Goal: Task Accomplishment & Management: Manage account settings

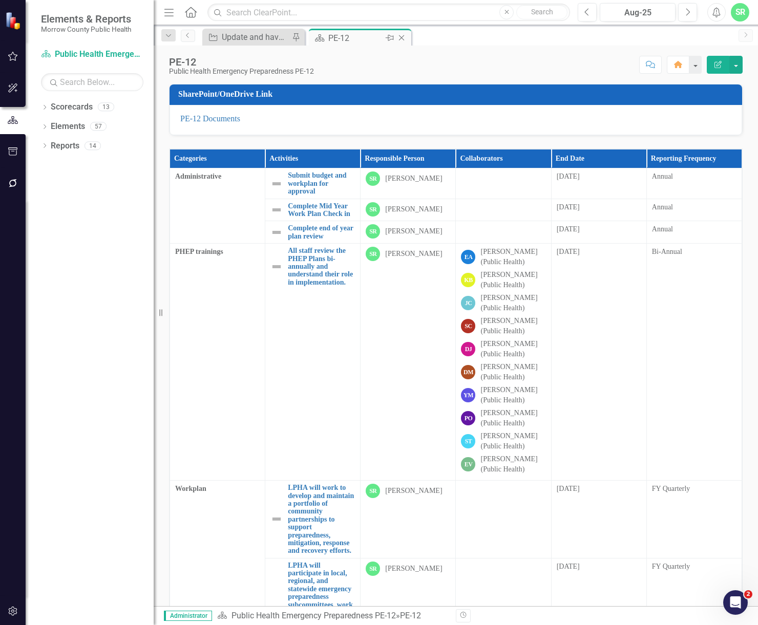
click at [401, 36] on icon "Close" at bounding box center [401, 38] width 10 height 8
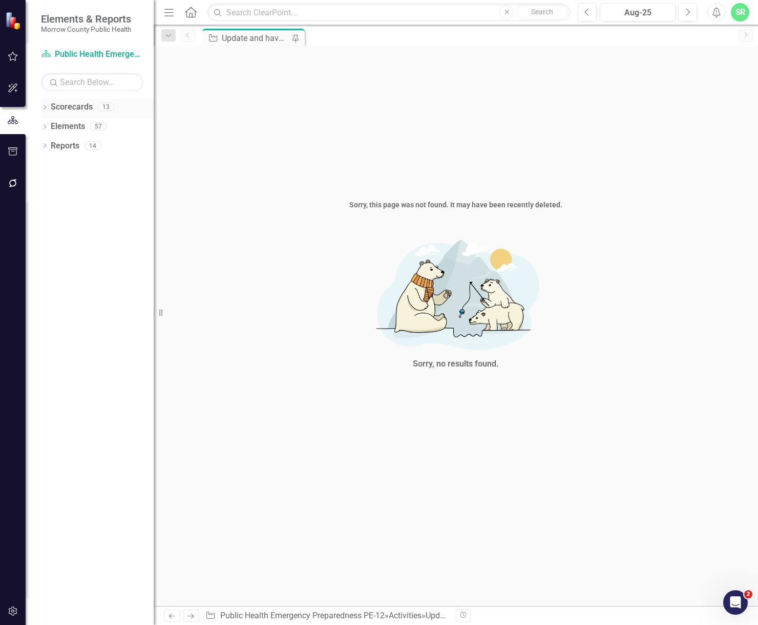
click at [67, 104] on link "Scorecards" at bounding box center [72, 107] width 42 height 12
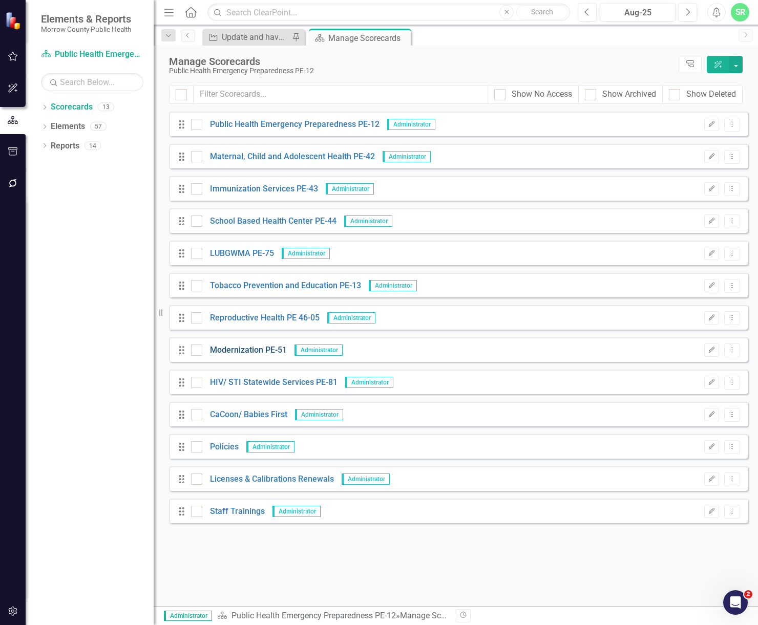
click at [241, 349] on link "Modernization PE-51" at bounding box center [244, 351] width 84 height 12
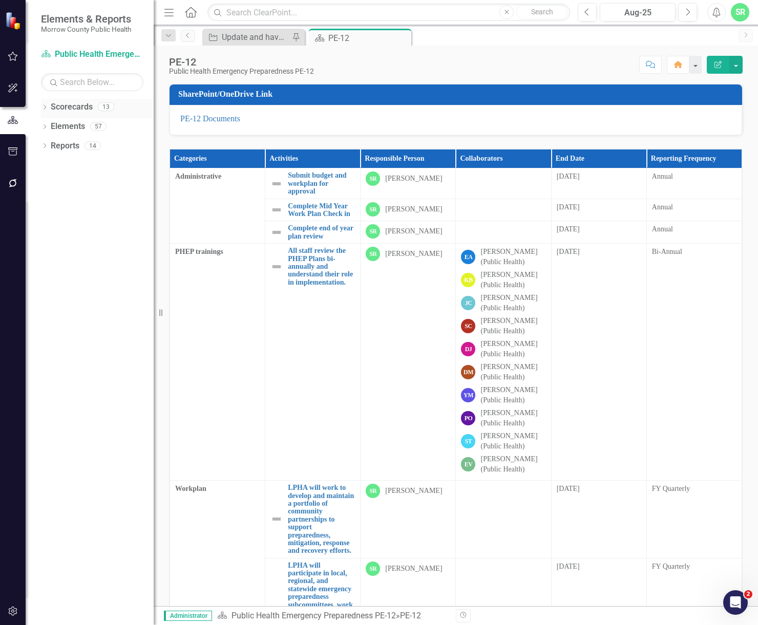
click at [90, 105] on link "Scorecards" at bounding box center [72, 107] width 42 height 12
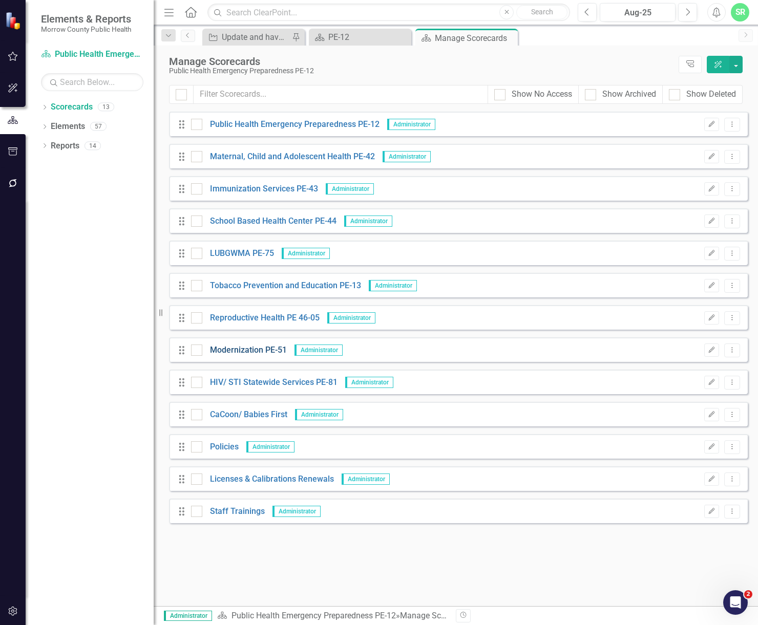
click at [247, 355] on link "Modernization PE-51" at bounding box center [244, 351] width 84 height 12
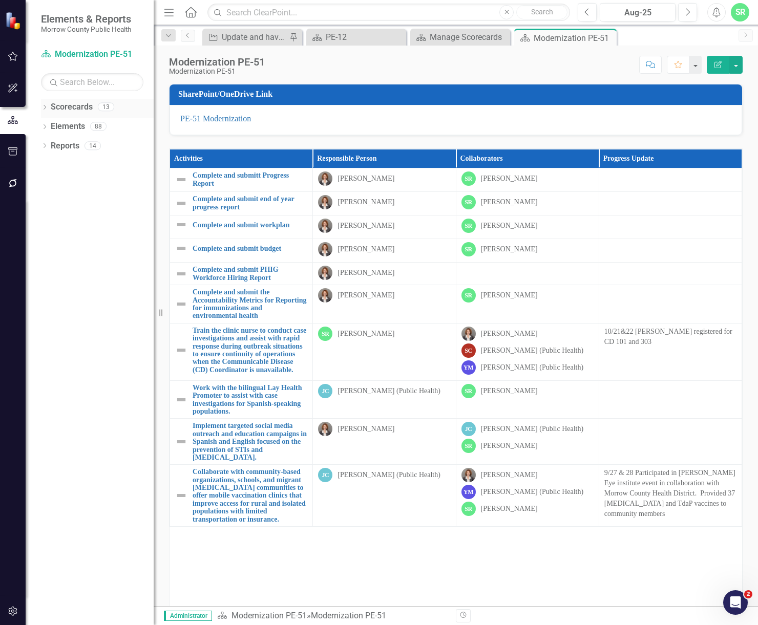
click at [87, 108] on link "Scorecards" at bounding box center [72, 107] width 42 height 12
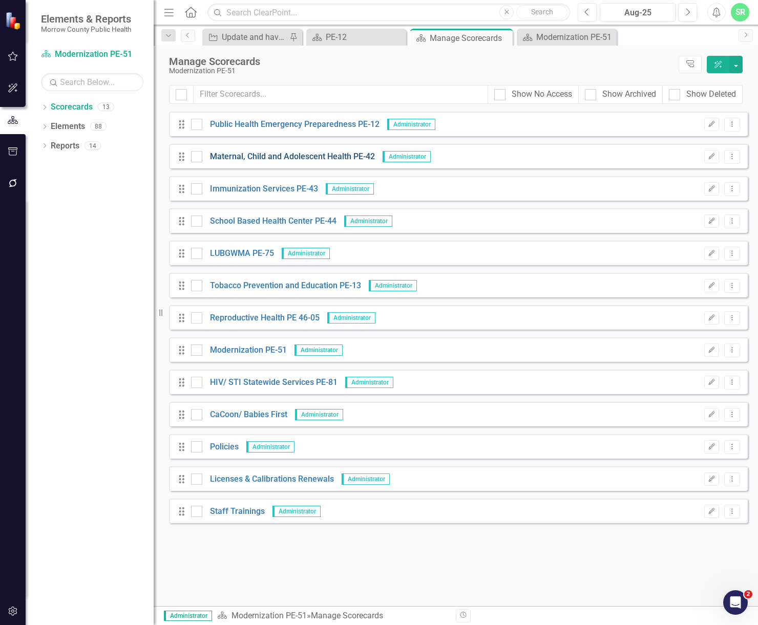
click at [330, 160] on link "Maternal, Child and Adolescent Health PE-42" at bounding box center [288, 157] width 173 height 12
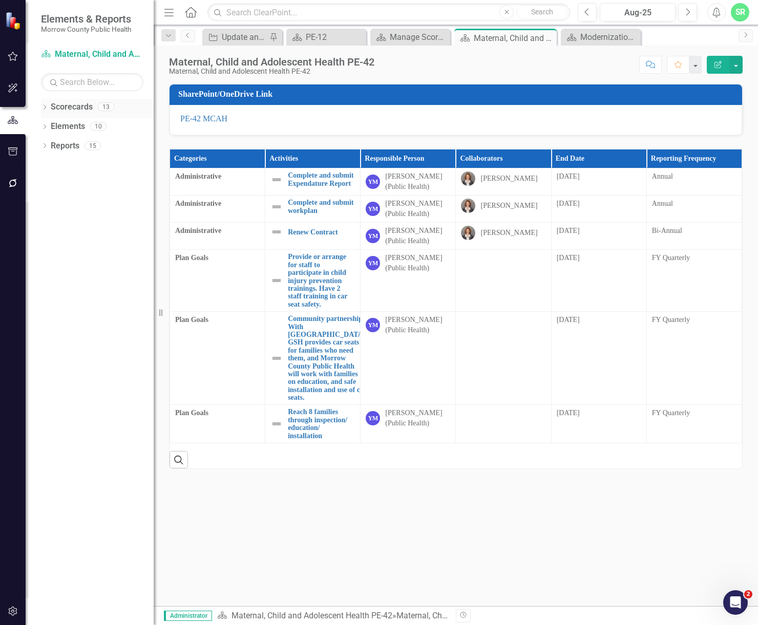
click at [74, 102] on link "Scorecards" at bounding box center [72, 107] width 42 height 12
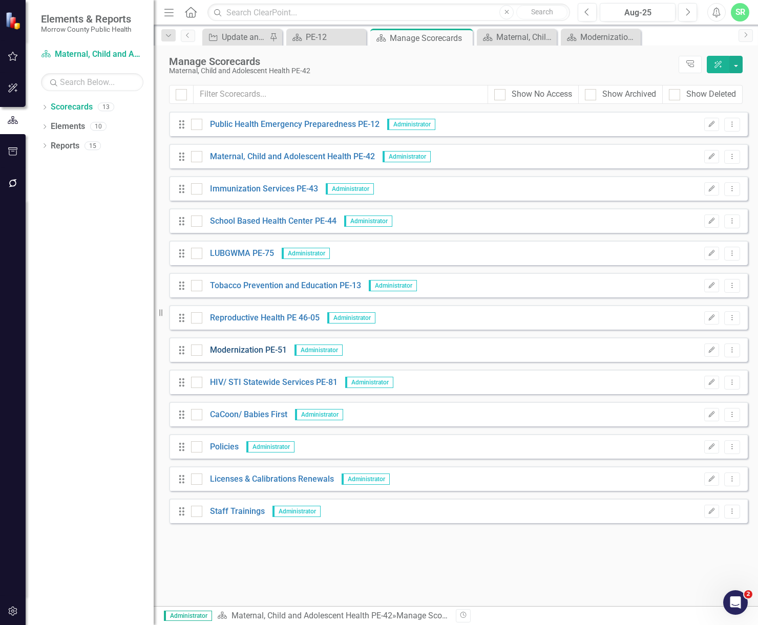
click at [231, 347] on link "Modernization PE-51" at bounding box center [244, 351] width 84 height 12
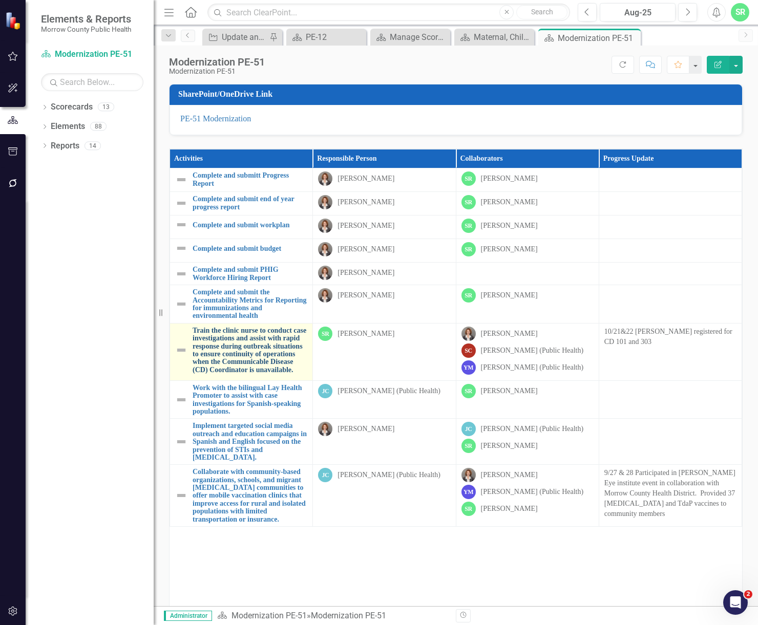
click at [258, 356] on link "Train the clinic nurse to conduct case investigations and assist with rapid res…" at bounding box center [250, 350] width 115 height 47
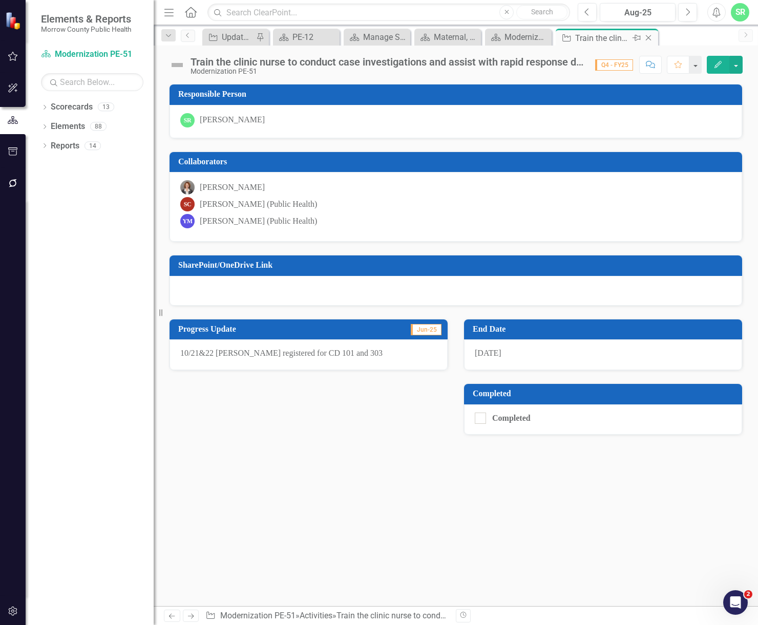
click at [651, 40] on icon "Close" at bounding box center [648, 38] width 10 height 8
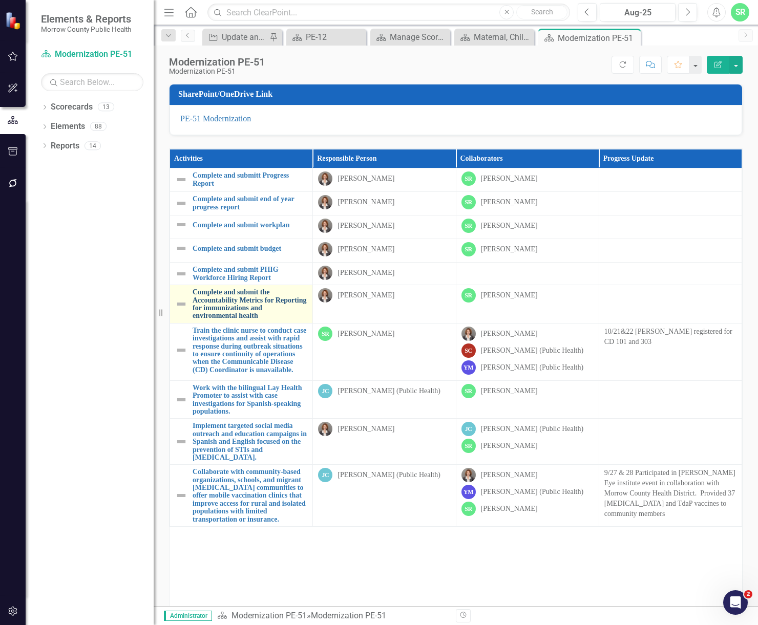
click at [258, 302] on link "Complete and submit the Accountability Metrics for Reporting for immunizations …" at bounding box center [250, 304] width 115 height 32
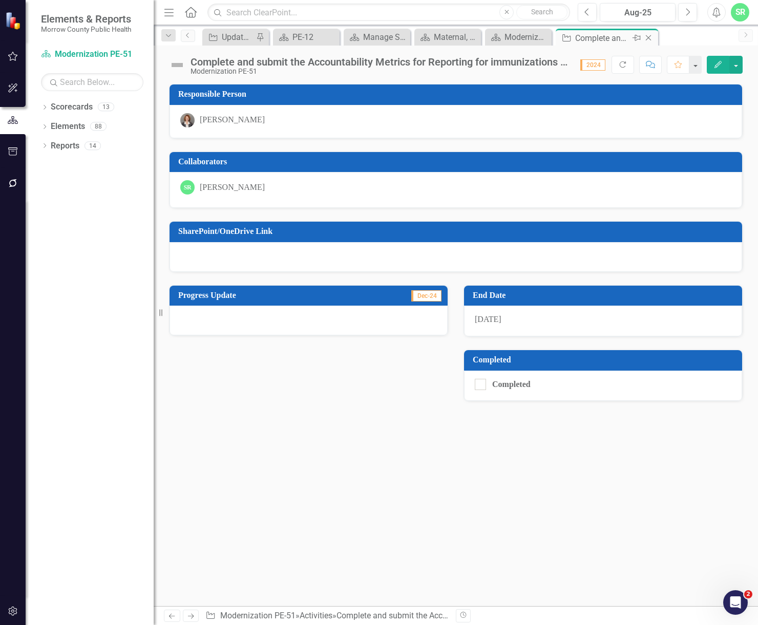
click at [652, 38] on icon "Close" at bounding box center [648, 38] width 10 height 8
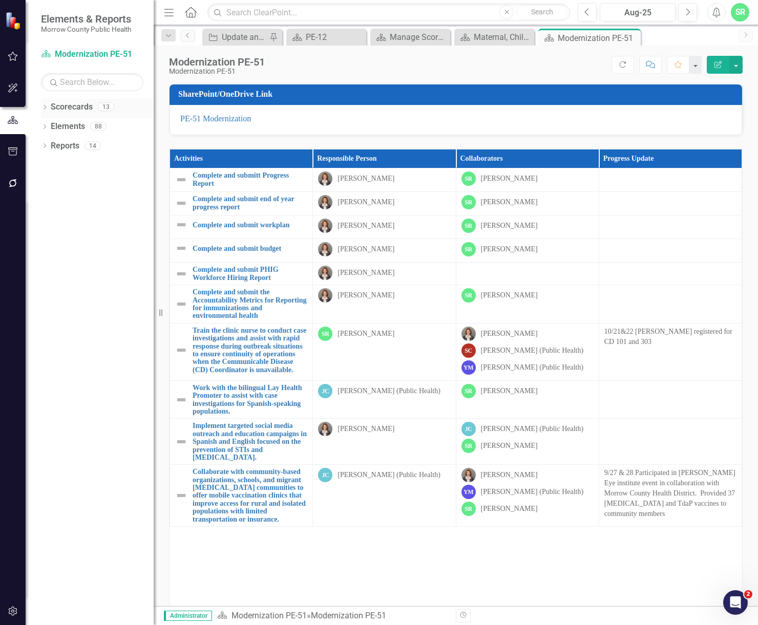
click at [84, 103] on link "Scorecards" at bounding box center [72, 107] width 42 height 12
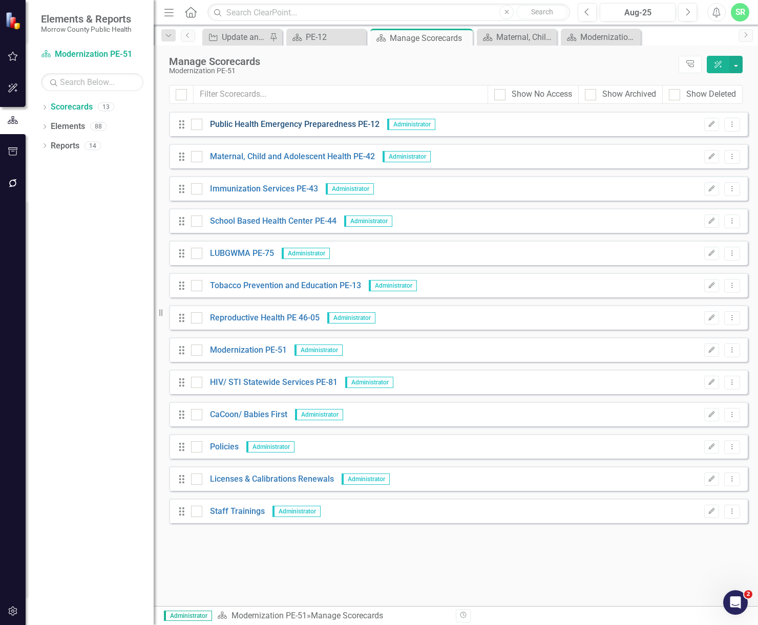
click at [255, 123] on link "Public Health Emergency Preparedness PE-12" at bounding box center [290, 125] width 177 height 12
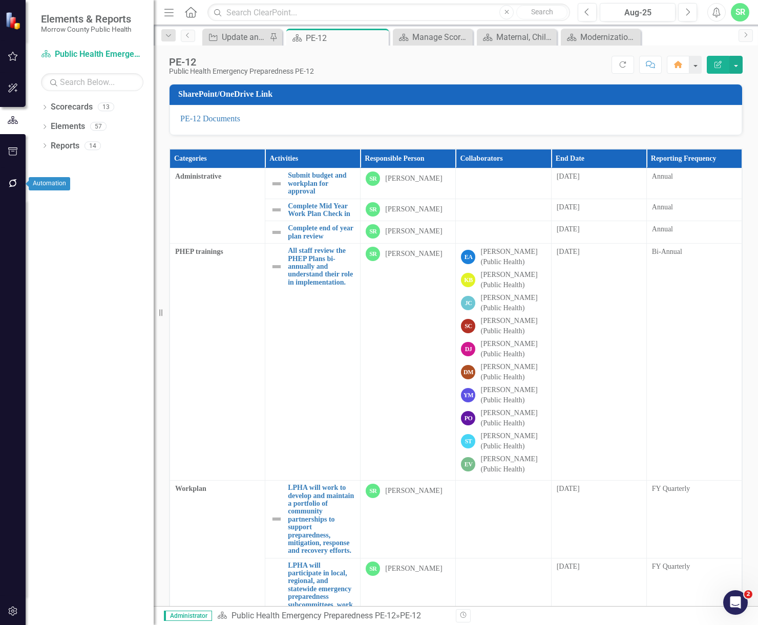
click at [16, 185] on icon "button" at bounding box center [13, 183] width 8 height 8
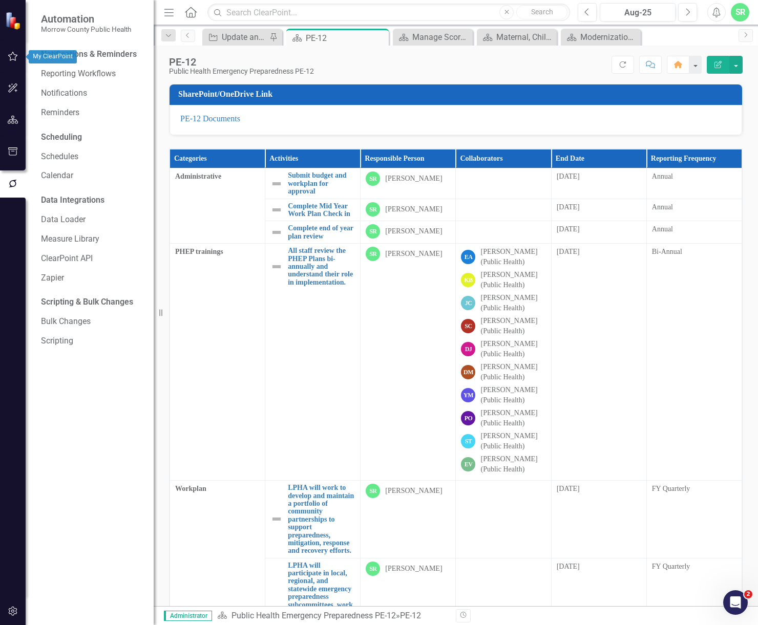
click at [10, 62] on button "button" at bounding box center [13, 57] width 23 height 22
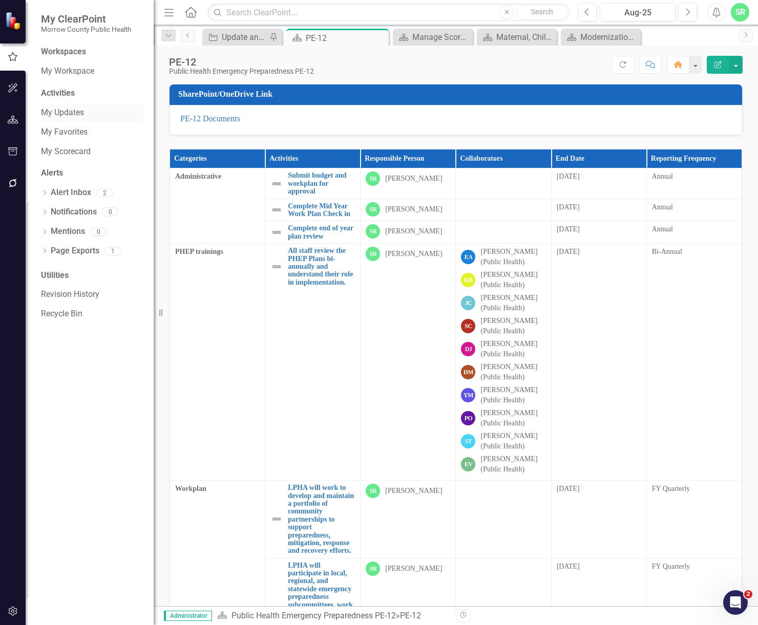
click at [60, 110] on link "My Updates" at bounding box center [92, 113] width 102 height 12
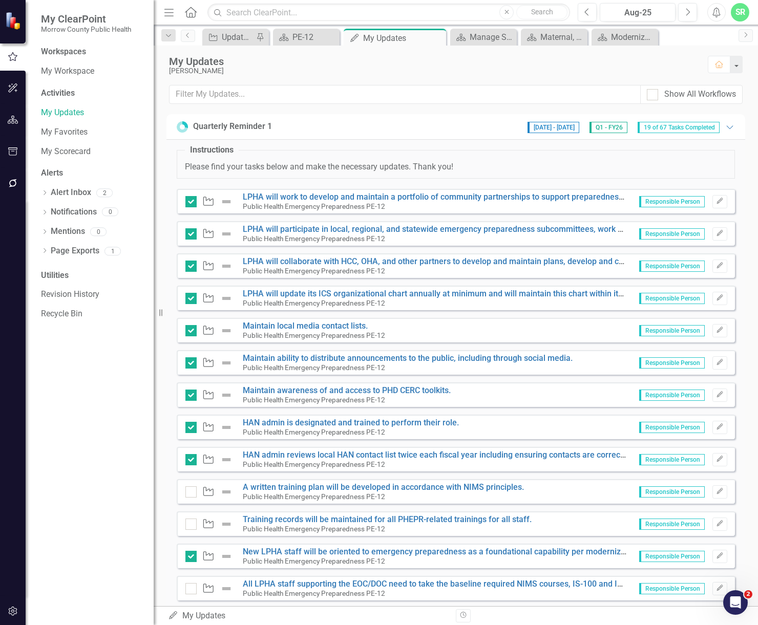
click at [8, 146] on button "button" at bounding box center [13, 152] width 23 height 22
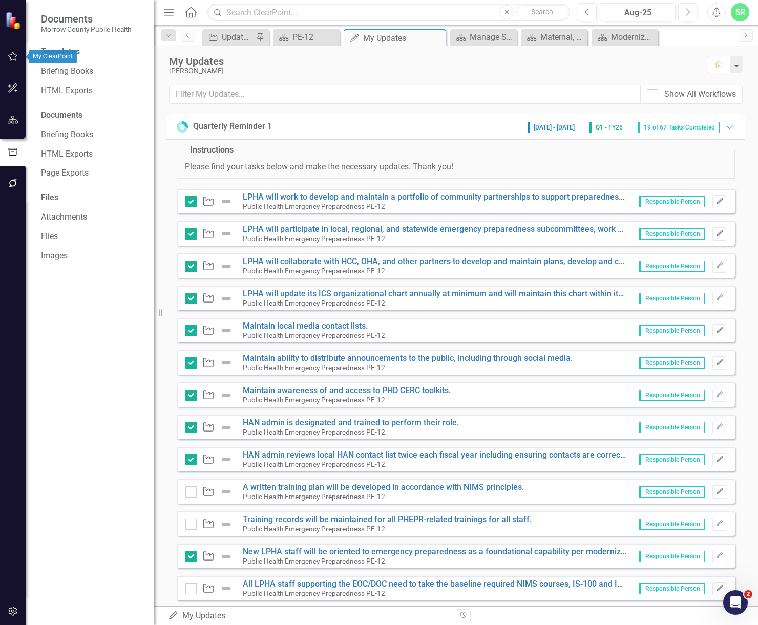
click at [8, 55] on icon "button" at bounding box center [13, 56] width 11 height 8
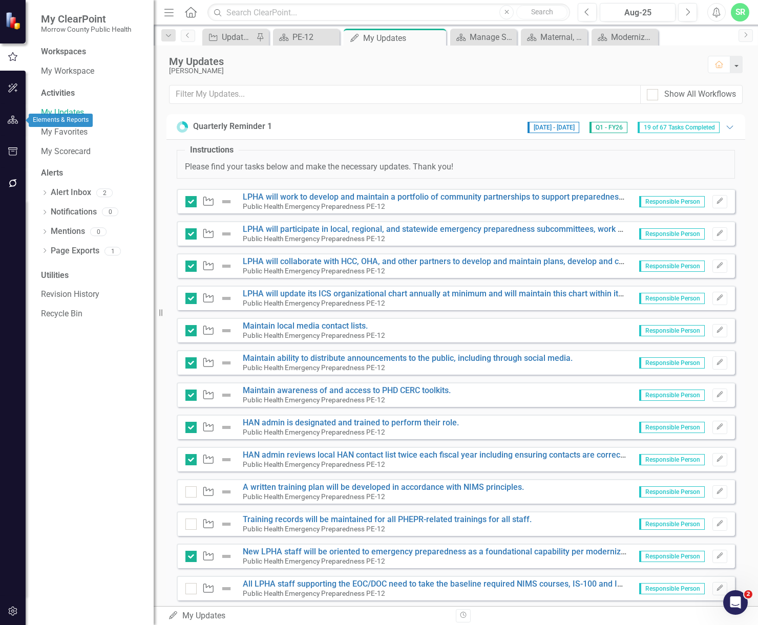
click at [15, 123] on icon "button" at bounding box center [13, 120] width 11 height 8
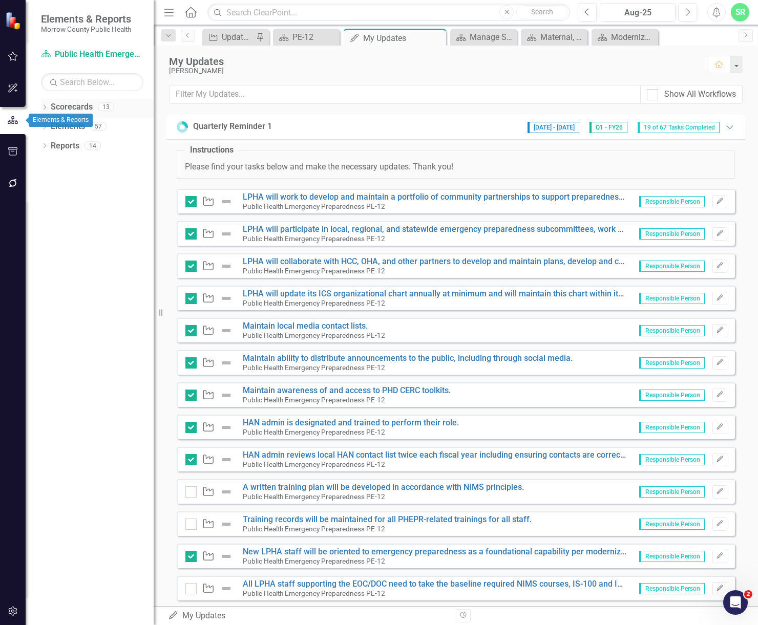
click at [80, 104] on link "Scorecards" at bounding box center [72, 107] width 42 height 12
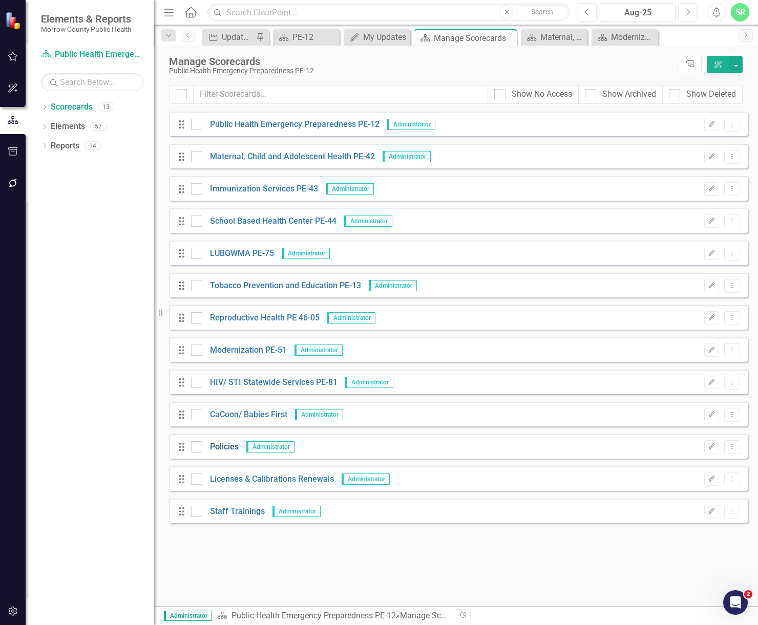
click at [229, 447] on link "Policies" at bounding box center [220, 447] width 36 height 12
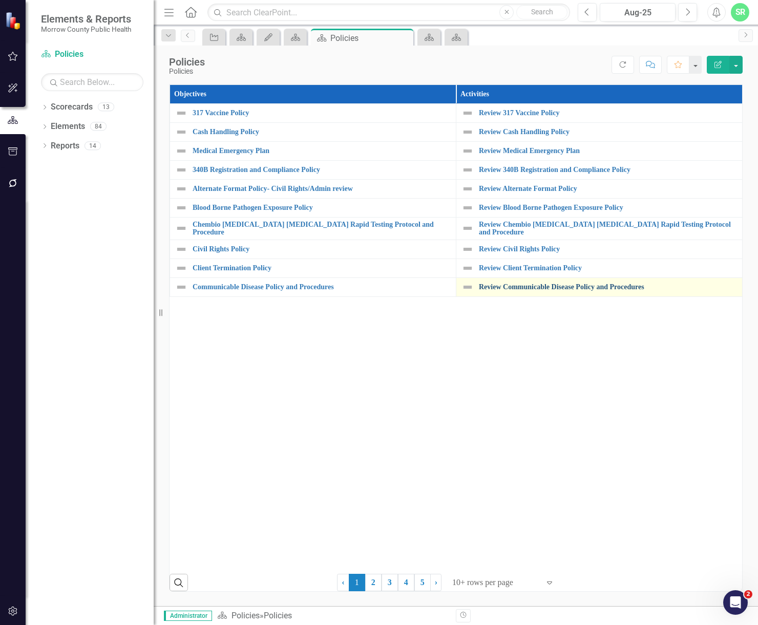
click at [572, 285] on link "Review Communicable Disease Policy and Procedures" at bounding box center [608, 287] width 258 height 8
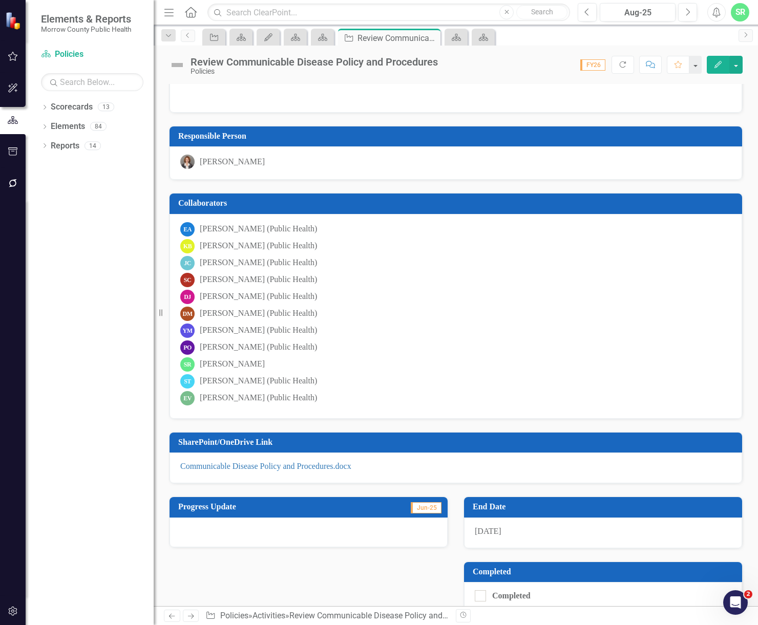
scroll to position [39, 0]
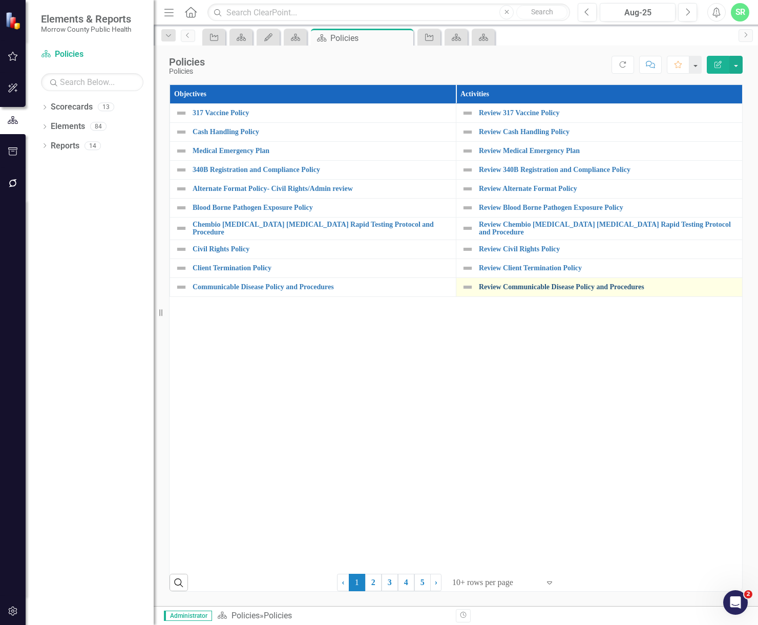
click at [560, 284] on link "Review Communicable Disease Policy and Procedures" at bounding box center [608, 287] width 258 height 8
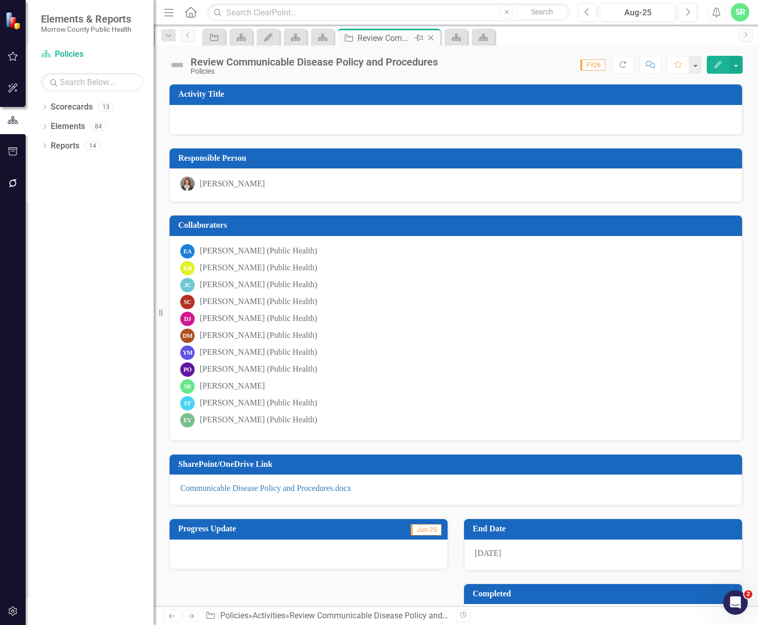
click at [432, 35] on icon "Close" at bounding box center [430, 38] width 10 height 8
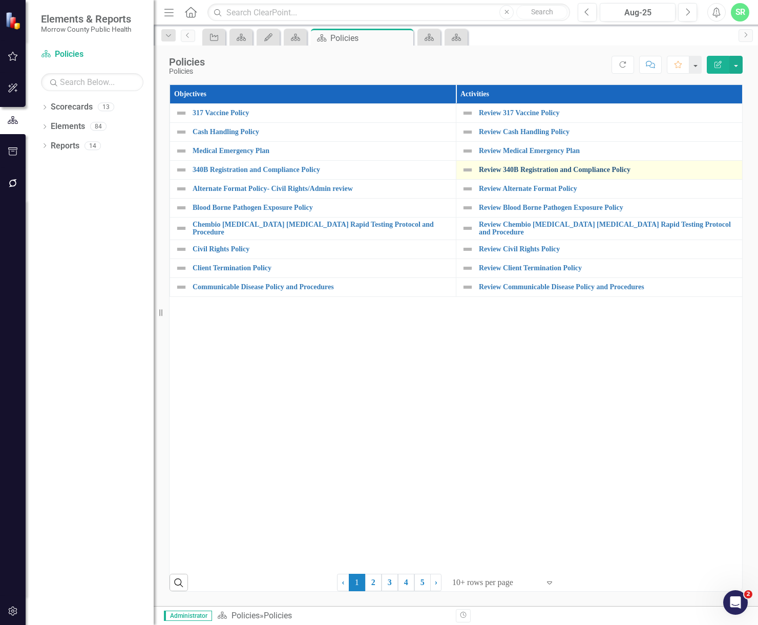
click at [507, 167] on link "Review 340B Registration and Compliance Policy" at bounding box center [608, 170] width 258 height 8
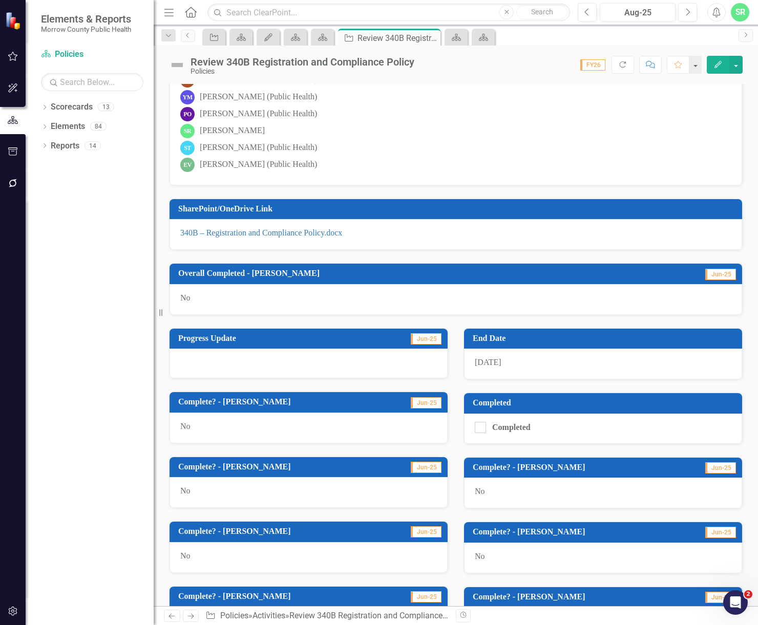
scroll to position [256, 0]
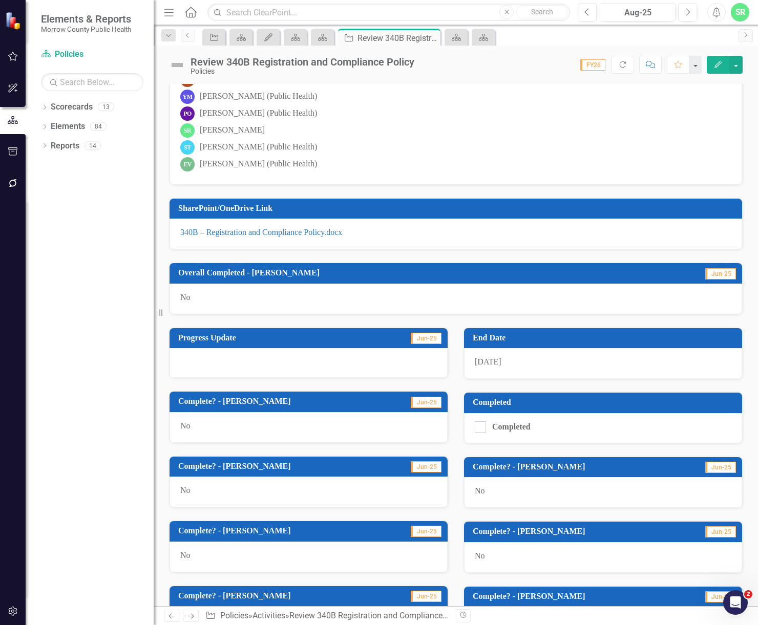
click at [198, 301] on div "No" at bounding box center [455, 299] width 572 height 31
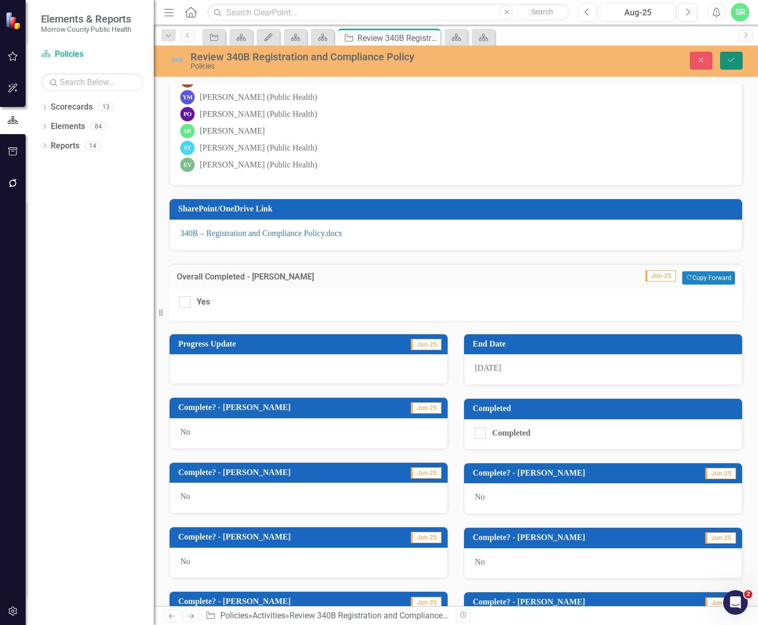
click at [732, 64] on button "Save" at bounding box center [731, 61] width 23 height 18
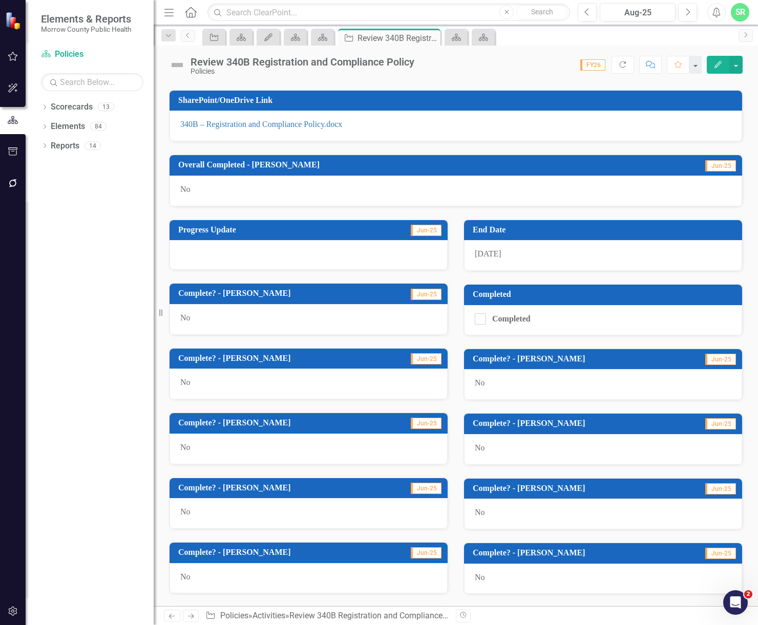
scroll to position [427, 0]
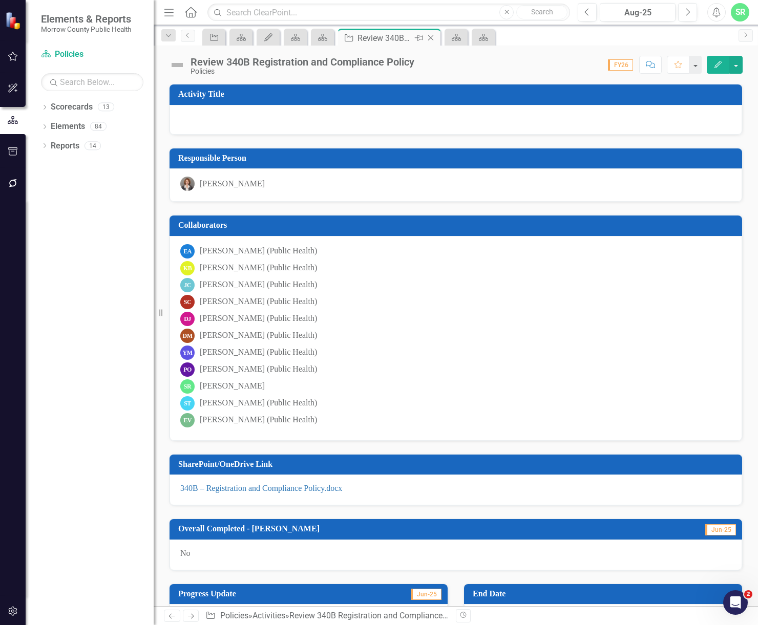
click at [435, 38] on icon "Close" at bounding box center [430, 38] width 10 height 8
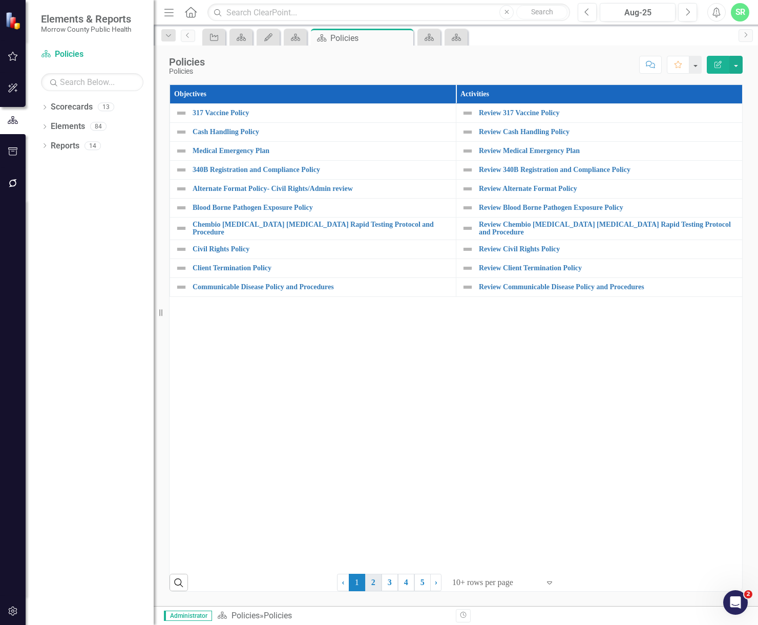
click at [374, 580] on link "2" at bounding box center [373, 582] width 16 height 17
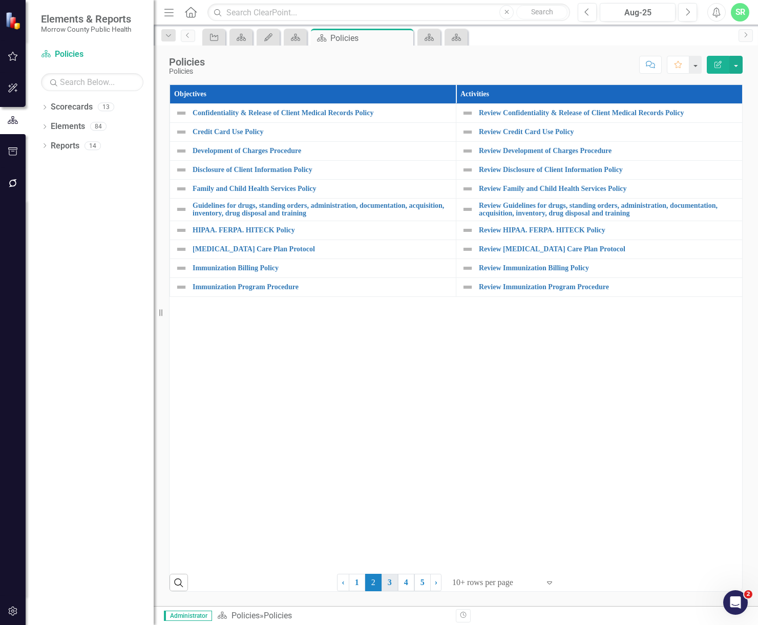
click at [393, 583] on link "3" at bounding box center [389, 582] width 16 height 17
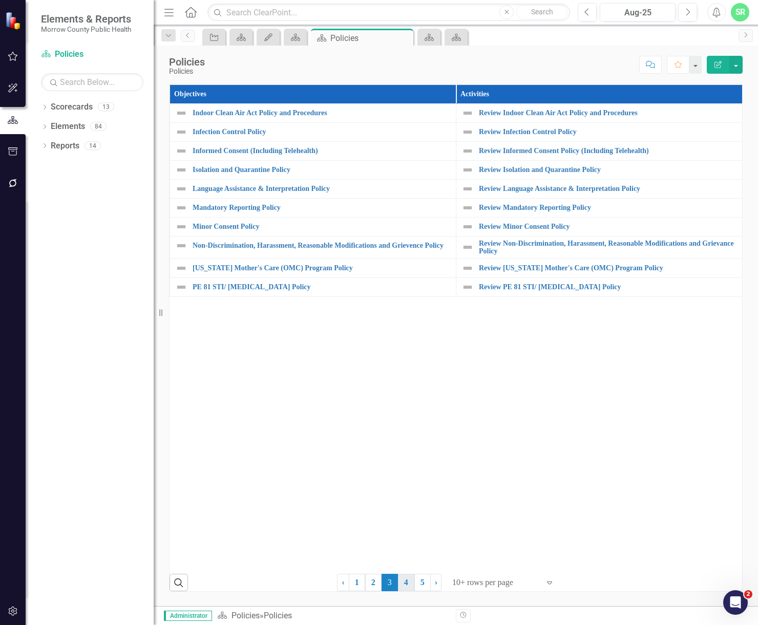
click at [410, 583] on link "4" at bounding box center [406, 582] width 16 height 17
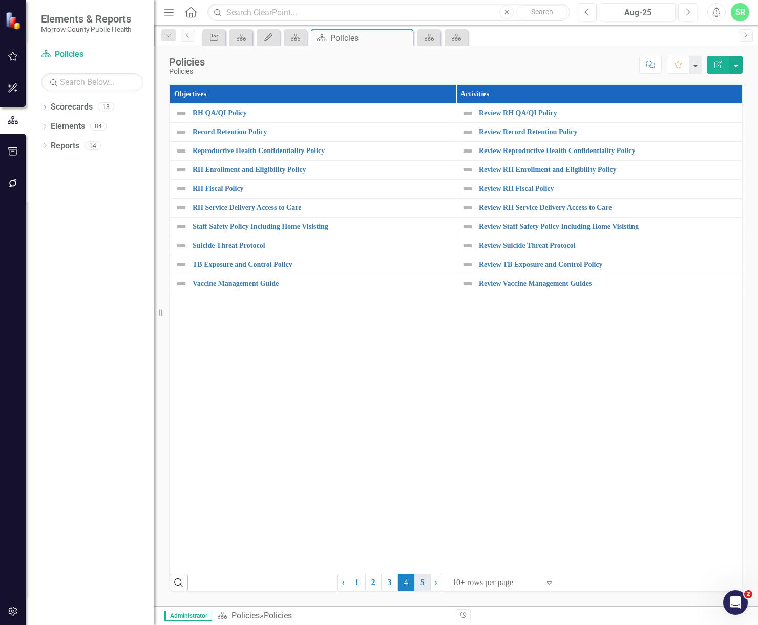
click at [424, 585] on link "5" at bounding box center [422, 582] width 16 height 17
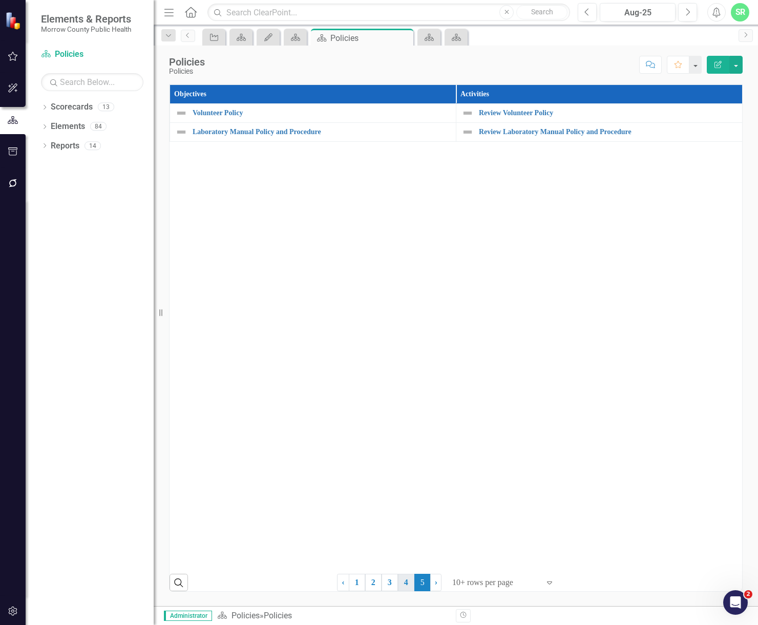
click at [410, 587] on link "4" at bounding box center [406, 582] width 16 height 17
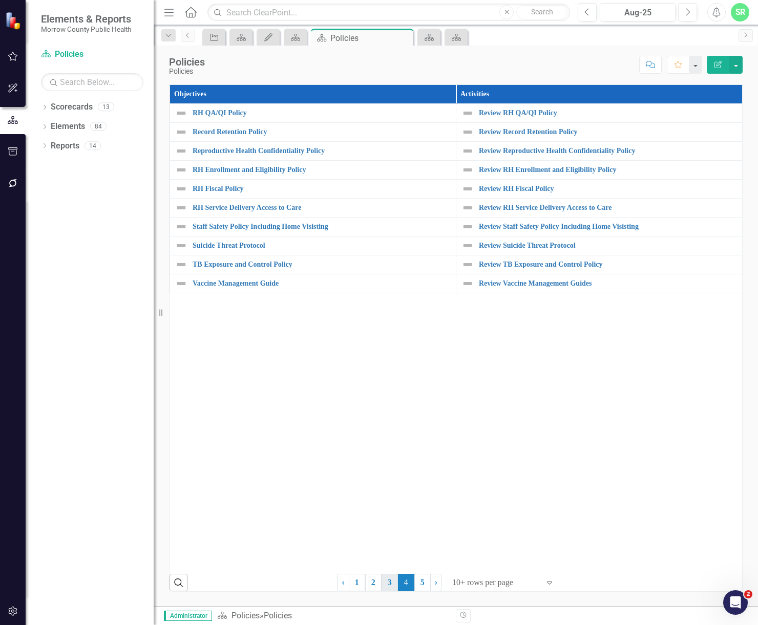
click at [390, 587] on link "3" at bounding box center [389, 582] width 16 height 17
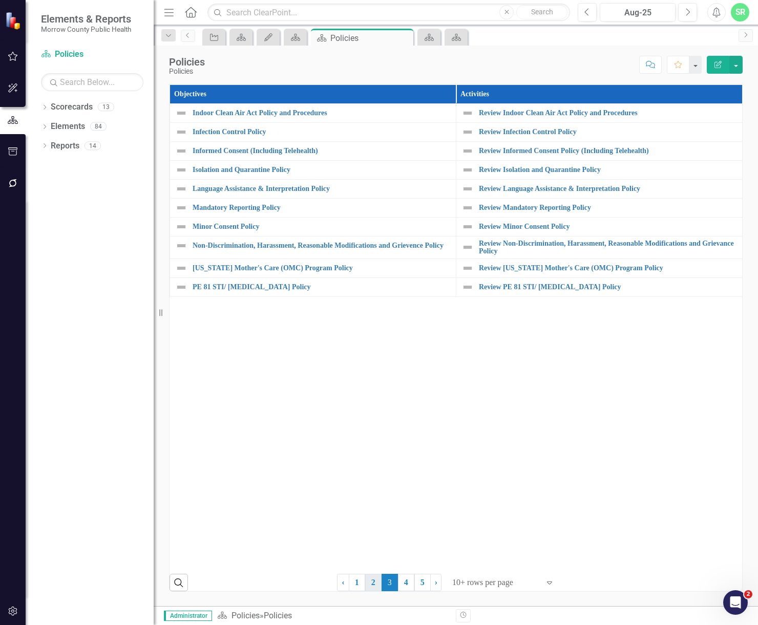
click at [371, 587] on link "2" at bounding box center [373, 582] width 16 height 17
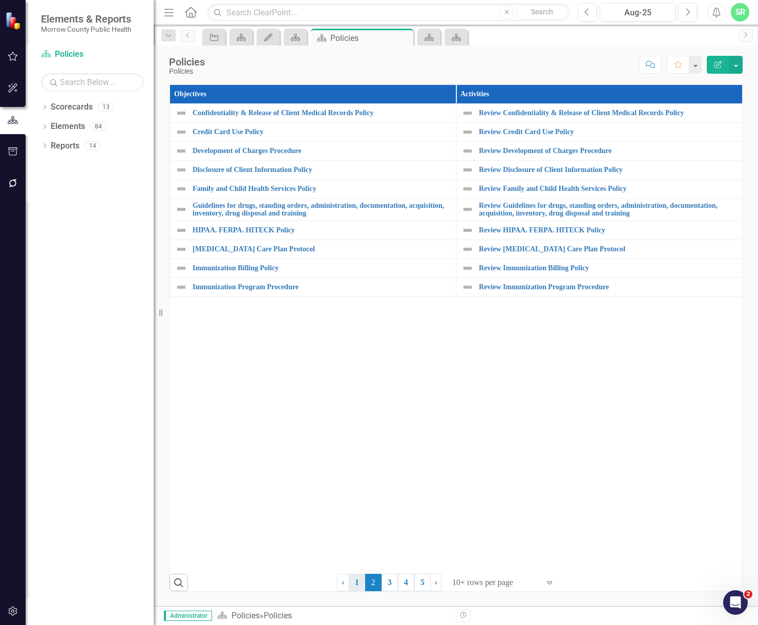
click at [356, 586] on link "1" at bounding box center [357, 582] width 16 height 17
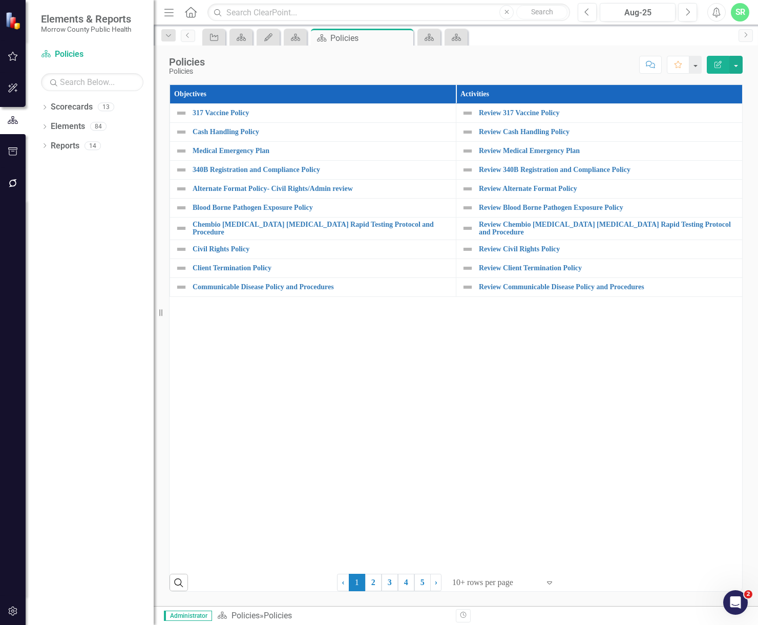
click at [486, 582] on div at bounding box center [495, 583] width 87 height 14
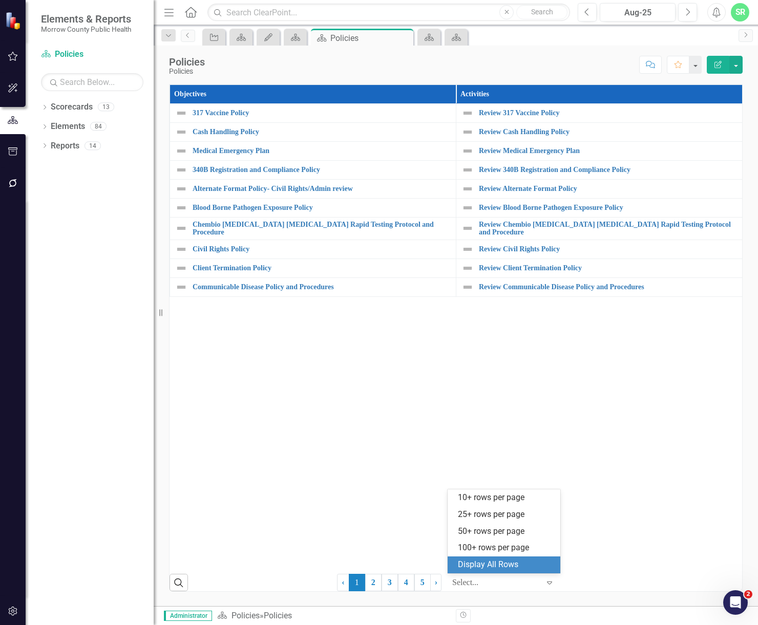
click at [487, 558] on div "Display All Rows" at bounding box center [503, 565] width 113 height 17
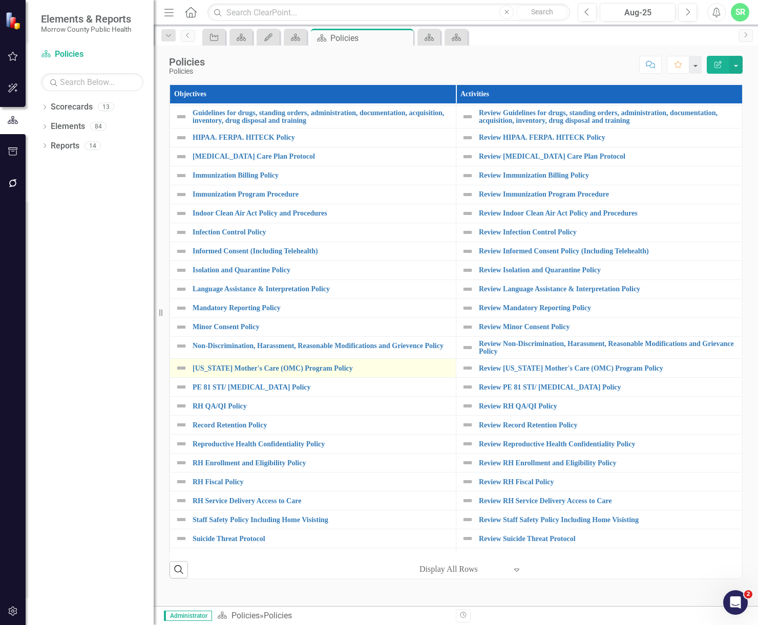
scroll to position [361, 0]
